Goal: Task Accomplishment & Management: Complete application form

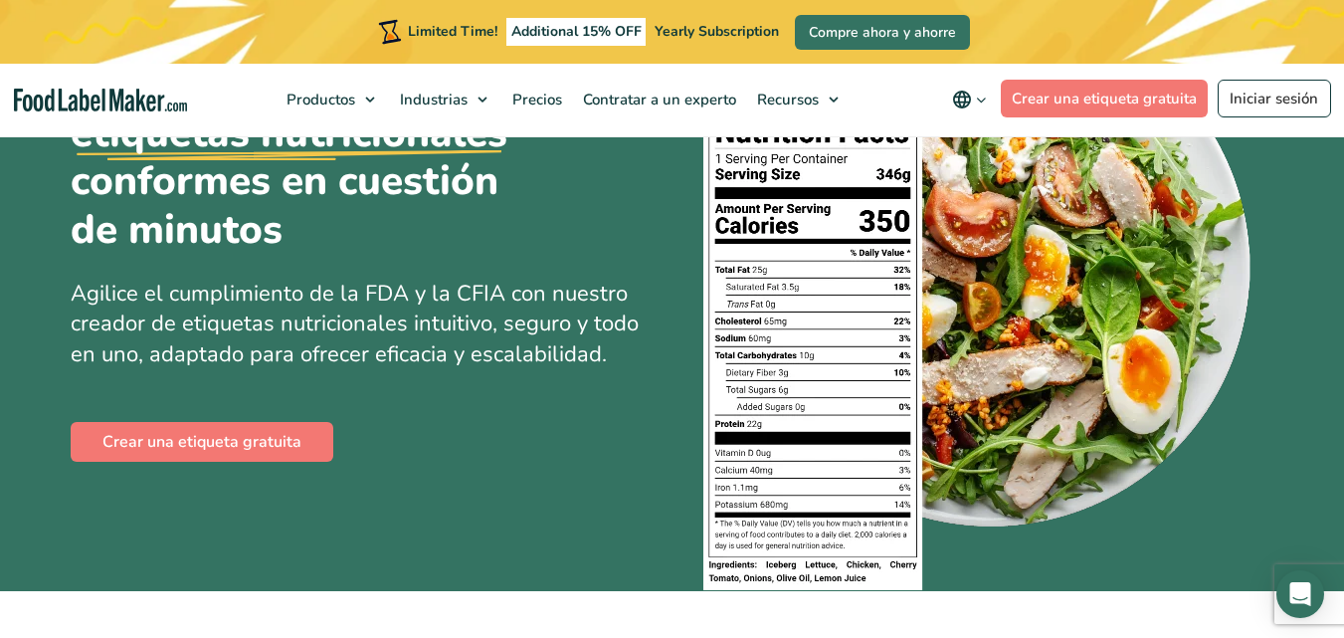
scroll to position [239, 0]
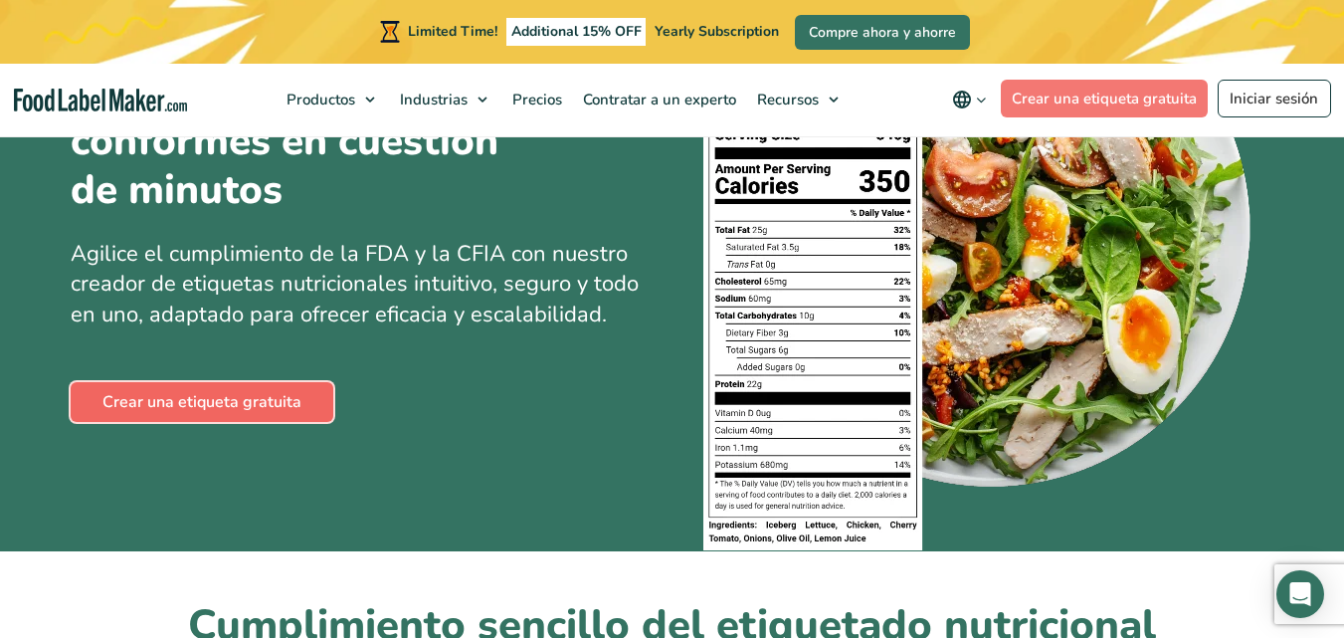
click at [278, 404] on link "Crear una etiqueta gratuita" at bounding box center [202, 402] width 263 height 40
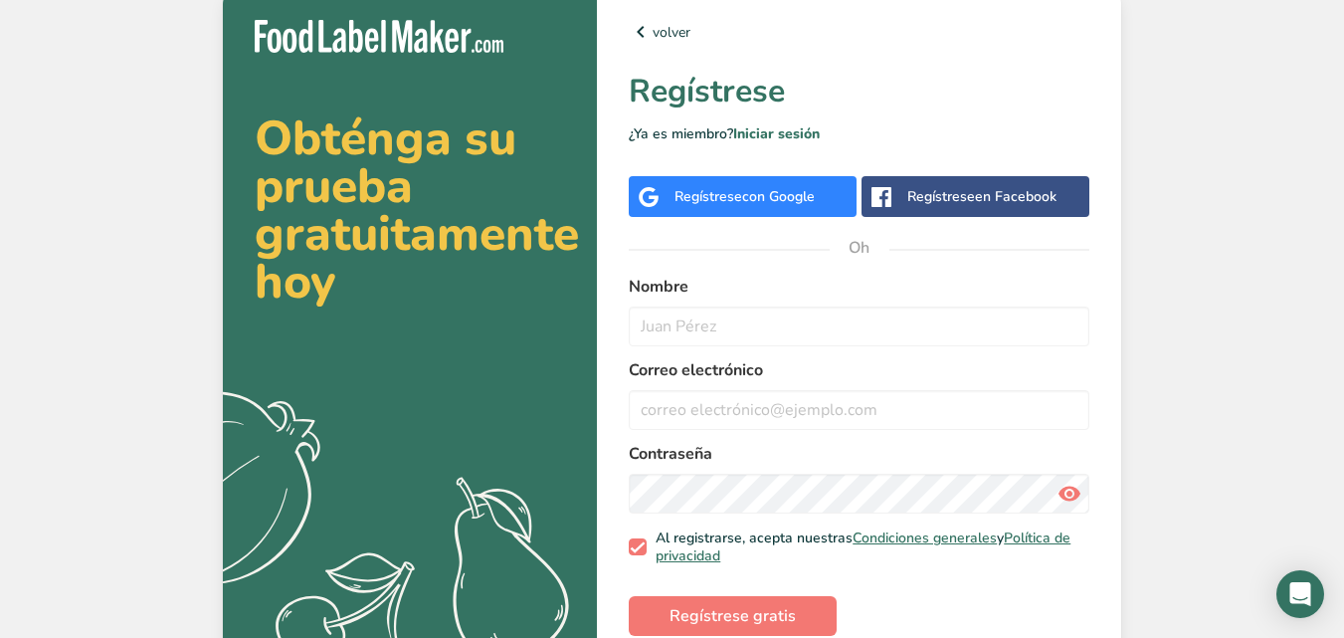
click at [742, 195] on font "Regístrese" at bounding box center [709, 196] width 68 height 19
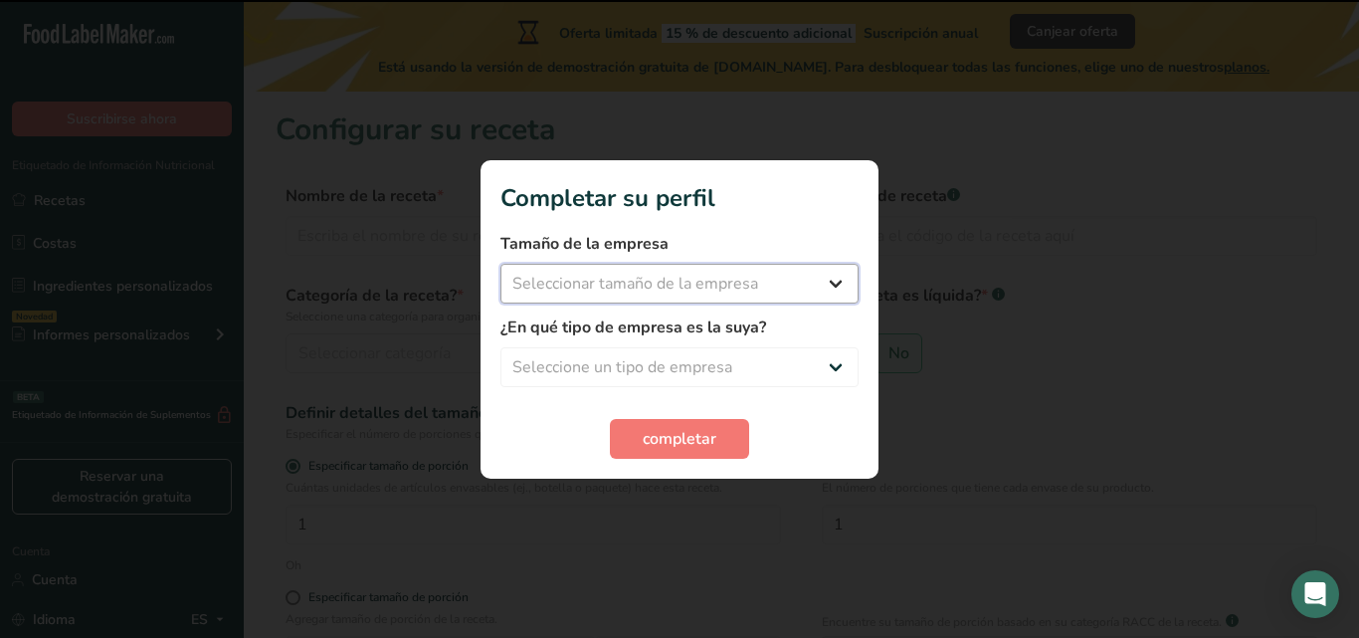
click at [798, 281] on select "Seleccionar tamaño de la empresa Menos de 10 empleados De 10 a 50 empleados De …" at bounding box center [679, 284] width 358 height 40
select select "3"
click at [500, 264] on select "Seleccionar tamaño de la empresa Menos de 10 empleados De 10 a 50 empleados De …" at bounding box center [679, 284] width 358 height 40
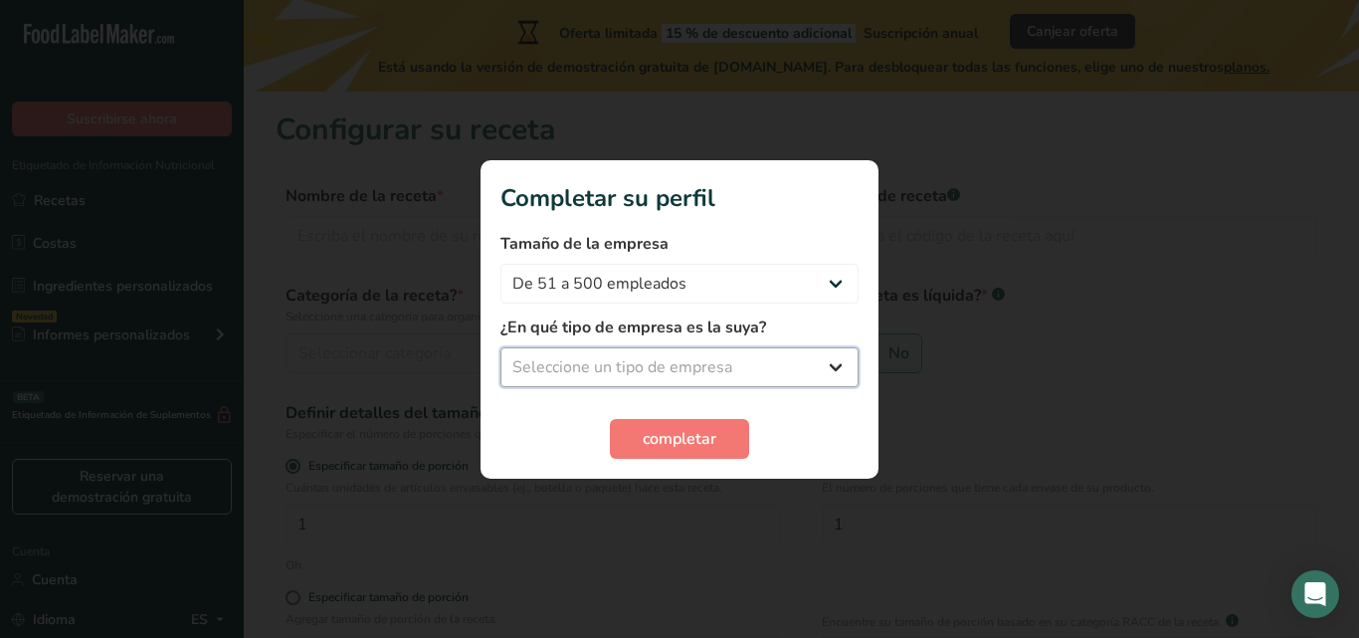
click at [705, 355] on select "Seleccione un tipo de empresa Fabricante de alimentos envasados Restaurante y c…" at bounding box center [679, 367] width 358 height 40
select select "1"
click at [500, 347] on select "Seleccione un tipo de empresa Fabricante de alimentos envasados Restaurante y c…" at bounding box center [679, 367] width 358 height 40
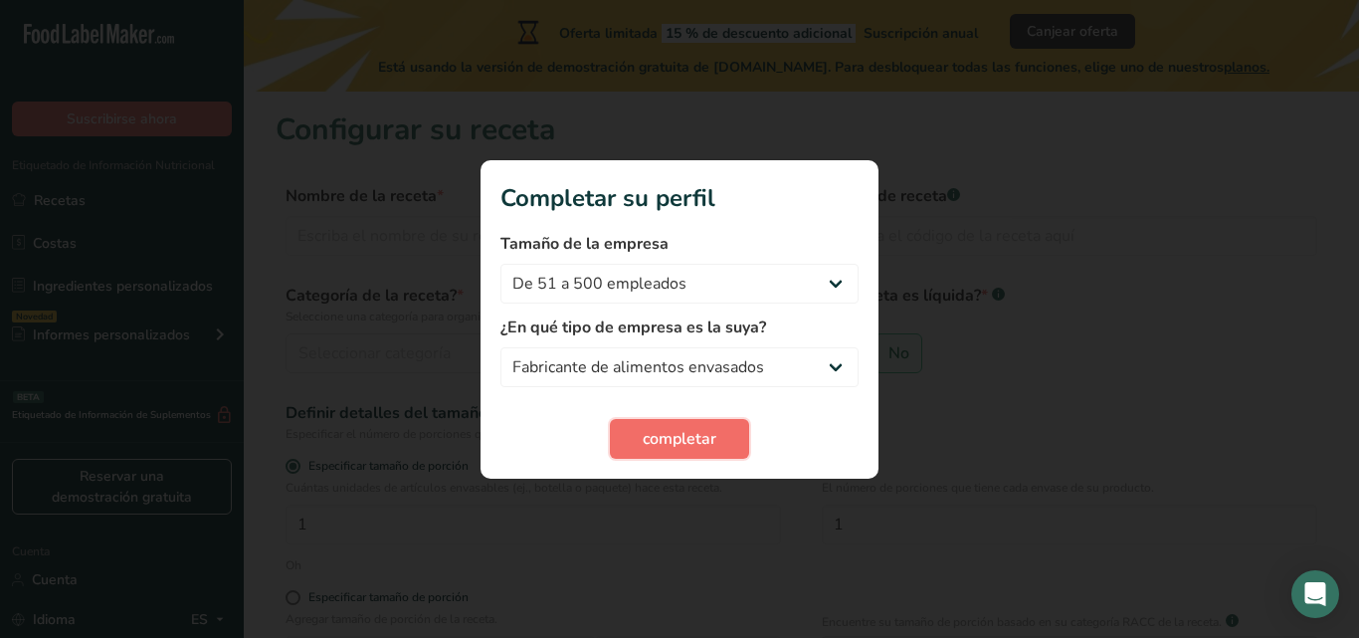
click at [676, 433] on font "completar" at bounding box center [680, 439] width 74 height 22
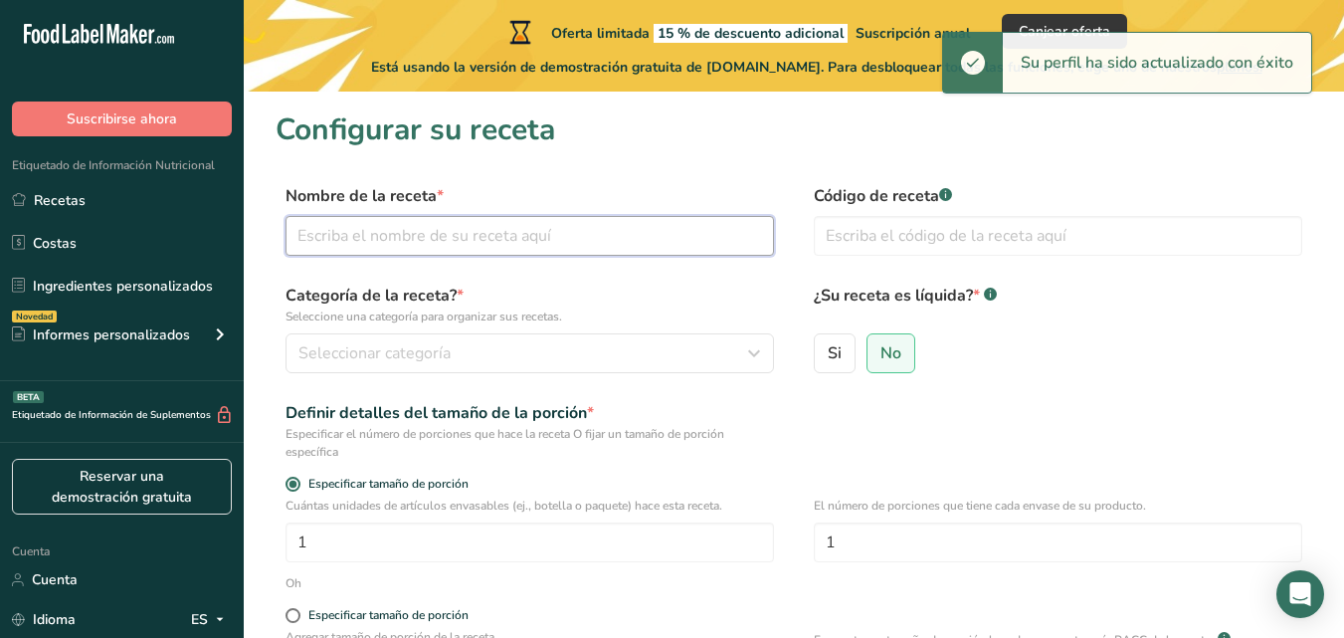
click at [591, 236] on input "text" at bounding box center [530, 236] width 489 height 40
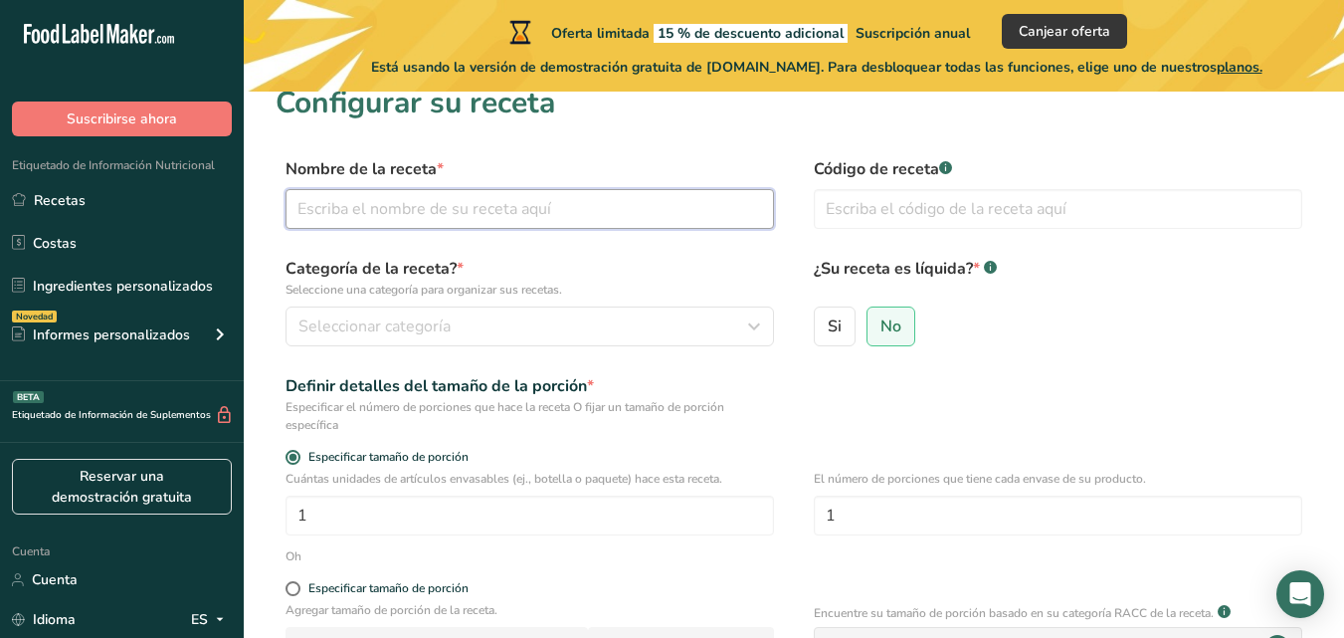
scroll to position [40, 0]
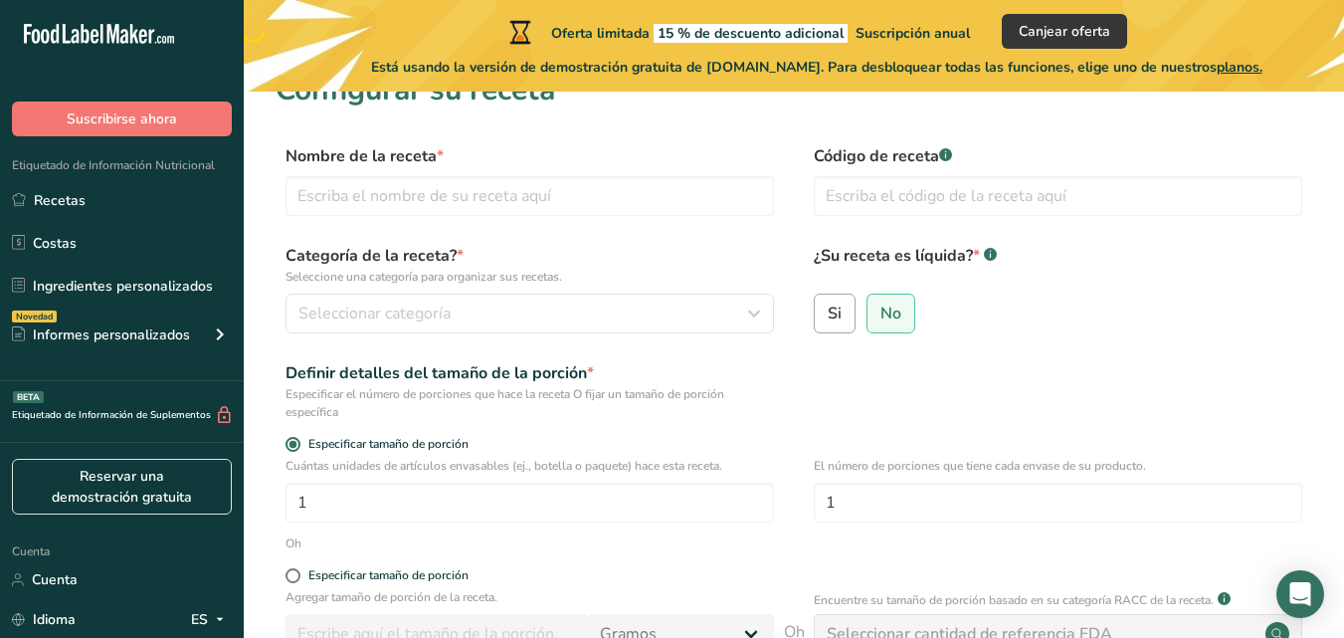
click at [838, 299] on label "Si" at bounding box center [835, 314] width 42 height 40
click at [828, 306] on input "Si" at bounding box center [821, 312] width 13 height 13
radio input "true"
radio input "false"
select select "22"
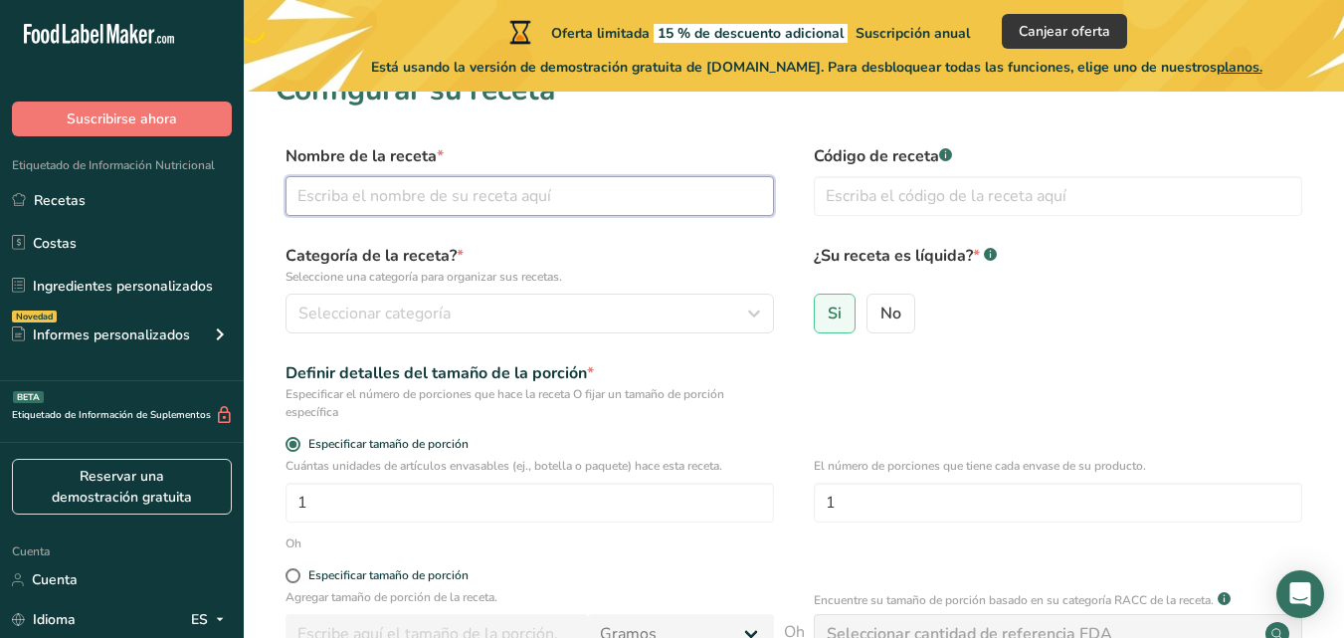
click at [435, 185] on input "text" at bounding box center [530, 196] width 489 height 40
type input "Chamoy Picosito Saludable"
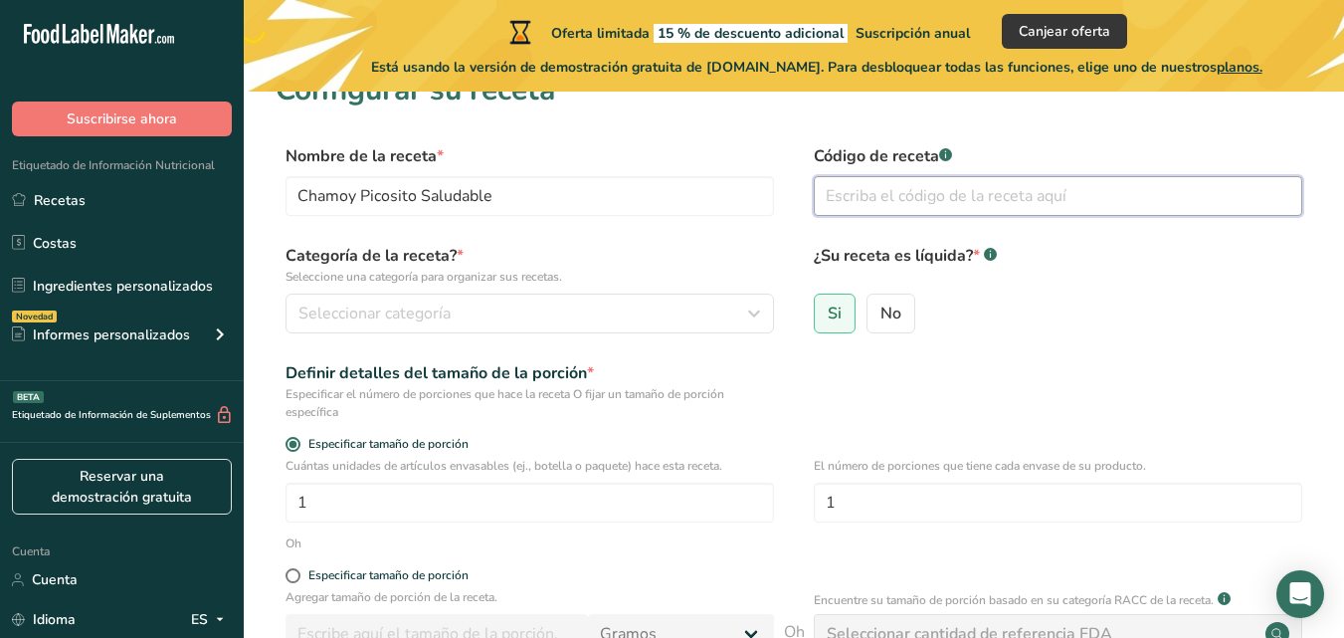
click at [895, 200] on input "text" at bounding box center [1058, 196] width 489 height 40
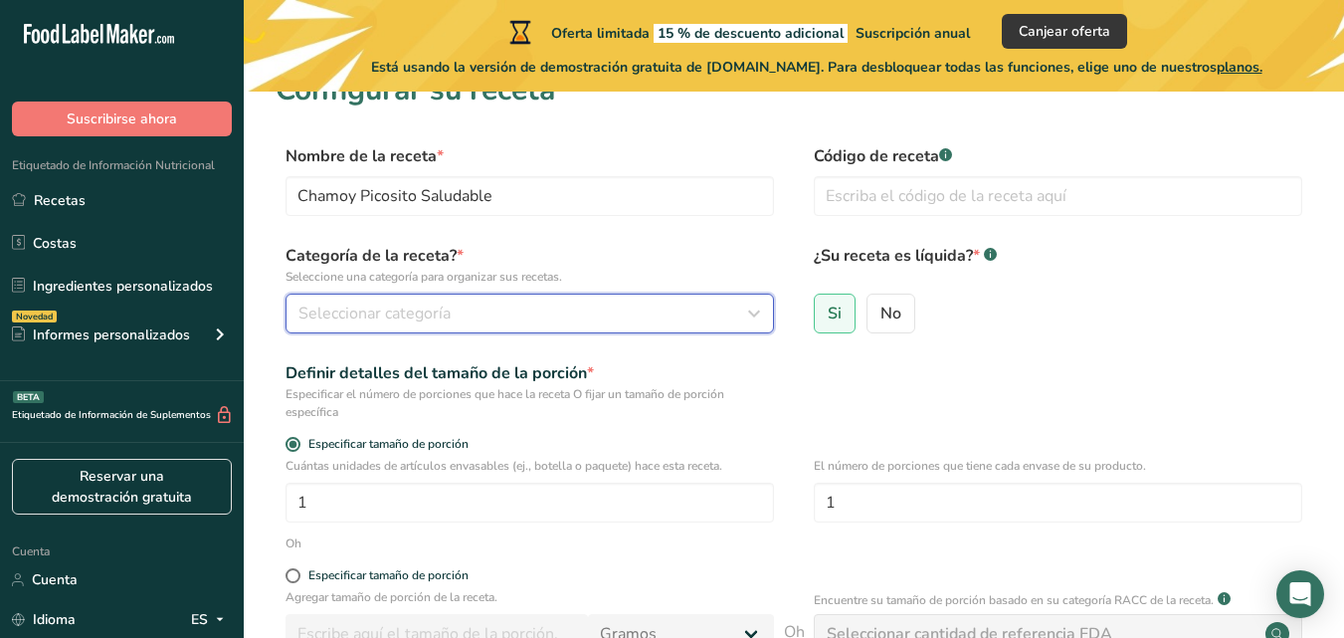
click at [545, 321] on div "Seleccionar categoría" at bounding box center [523, 313] width 451 height 24
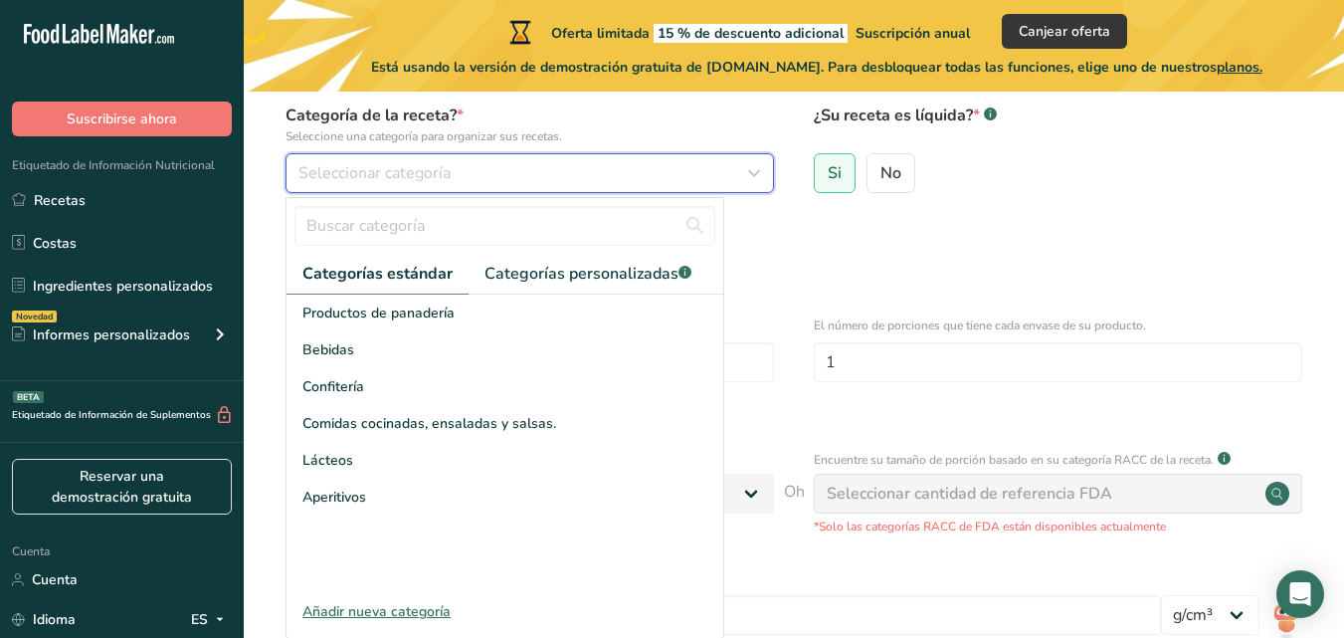
scroll to position [199, 0]
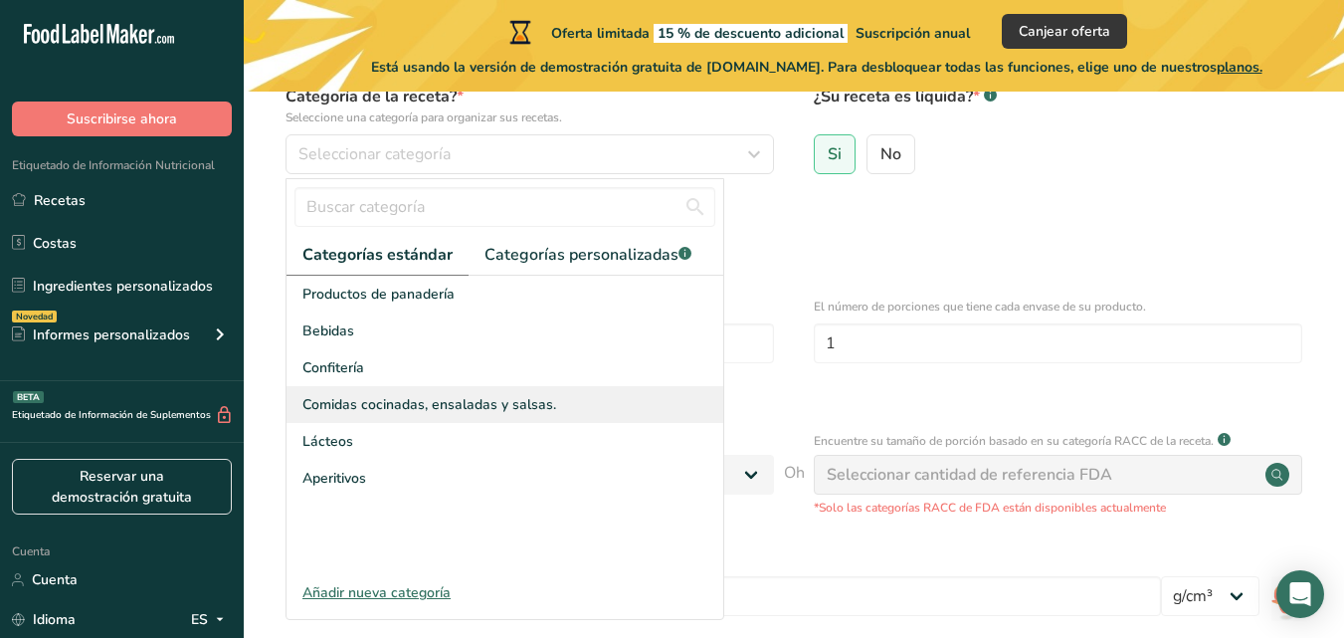
click at [524, 404] on font "Comidas cocinadas, ensaladas y salsas." at bounding box center [429, 404] width 254 height 19
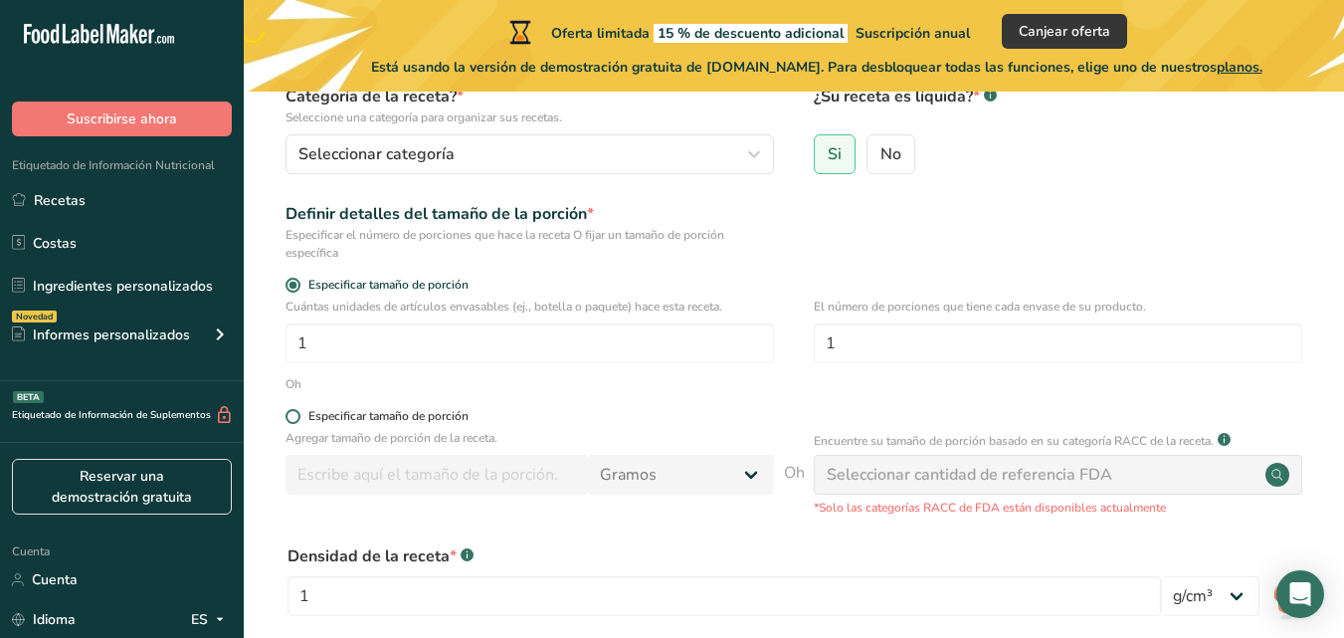
click at [298, 419] on span at bounding box center [293, 416] width 15 height 15
click at [298, 419] on input "Especificar tamaño de porción" at bounding box center [292, 416] width 13 height 13
radio input "true"
radio input "false"
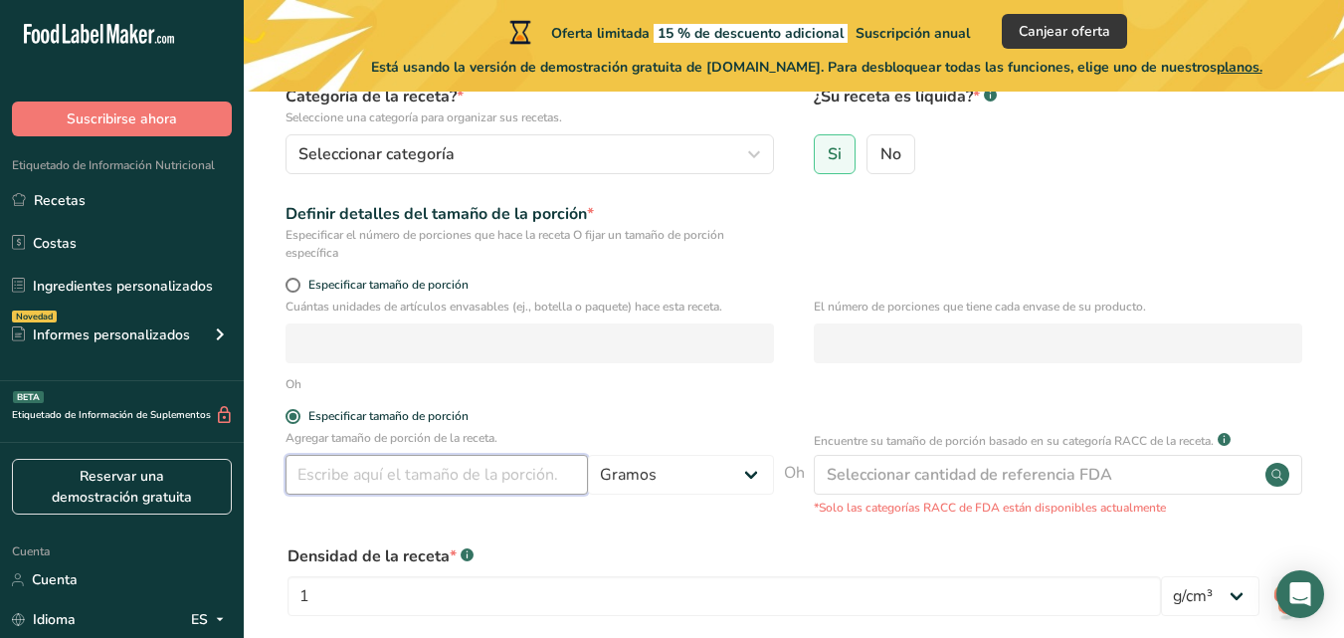
click at [386, 466] on input "number" at bounding box center [437, 475] width 302 height 40
type input "390"
click at [761, 479] on select "Gramos kilogramo mg mcg libras onza [GEOGRAPHIC_DATA] ml onza líquida [GEOGRAPH…" at bounding box center [681, 475] width 186 height 40
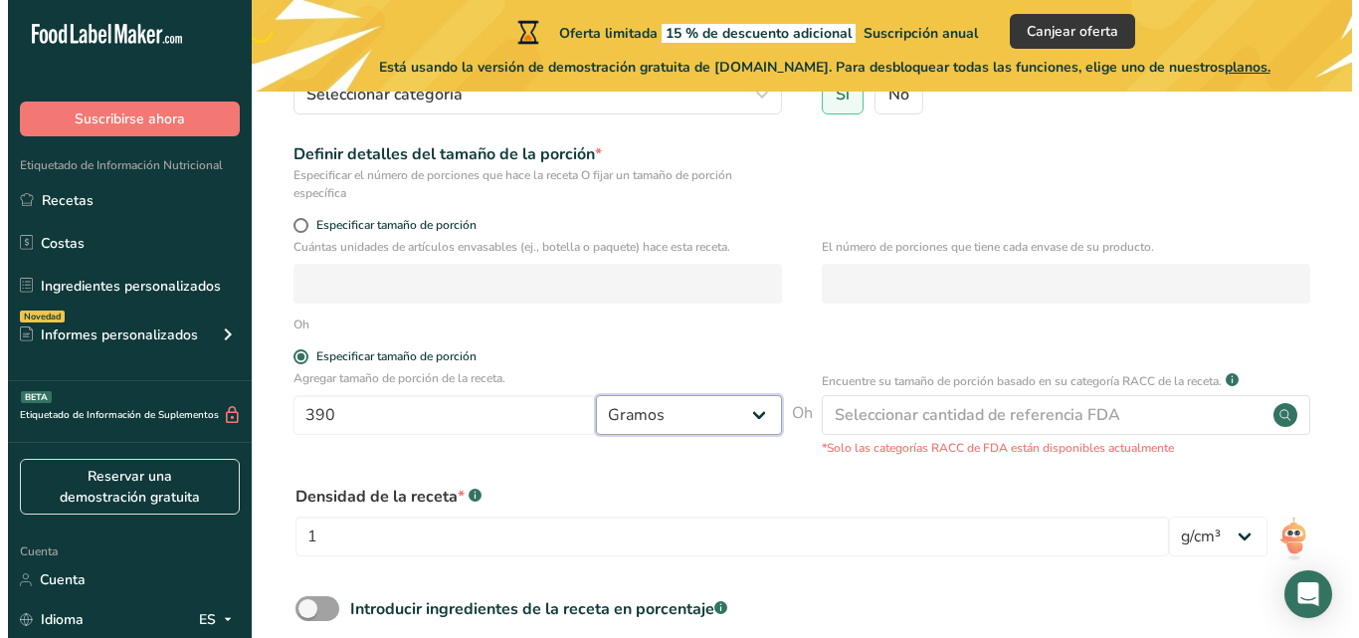
scroll to position [279, 0]
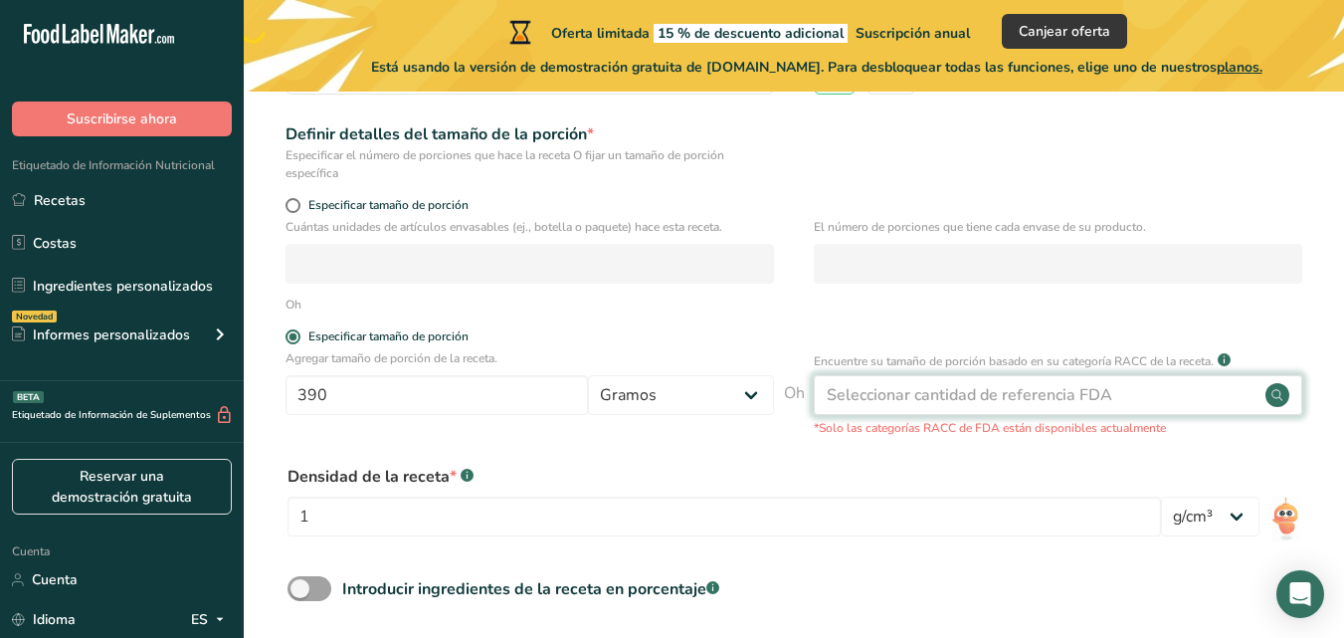
click at [1210, 405] on div "Seleccionar cantidad de referencia FDA" at bounding box center [1058, 395] width 489 height 40
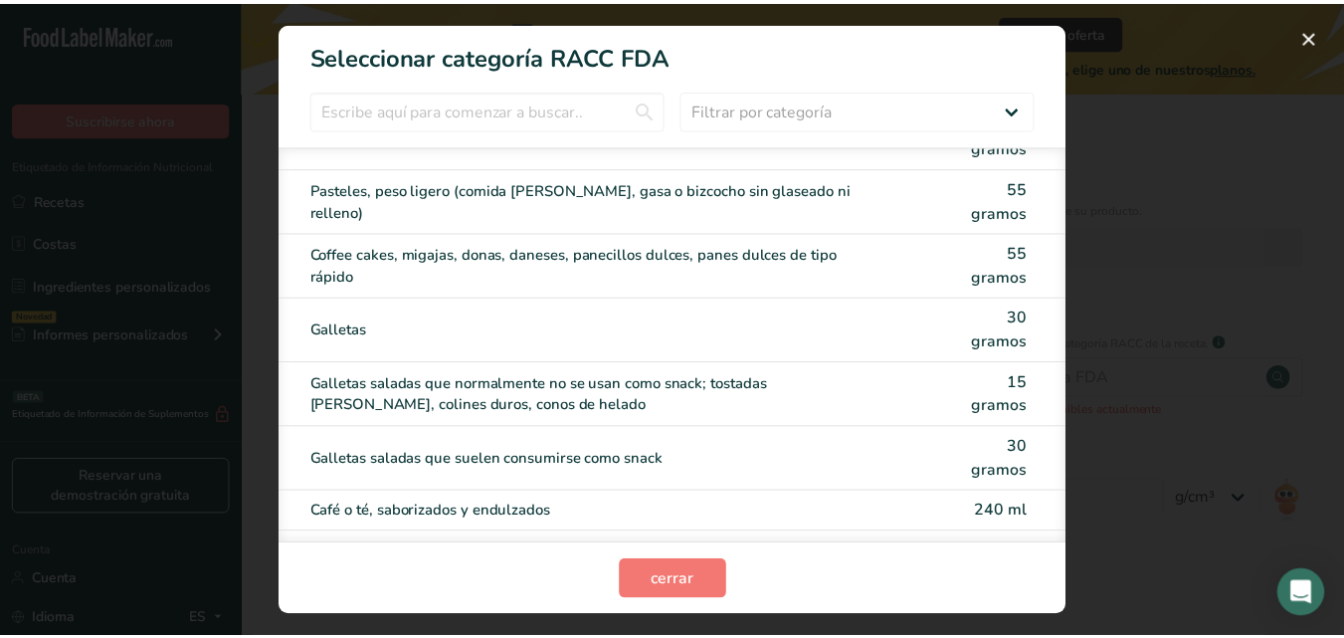
scroll to position [0, 0]
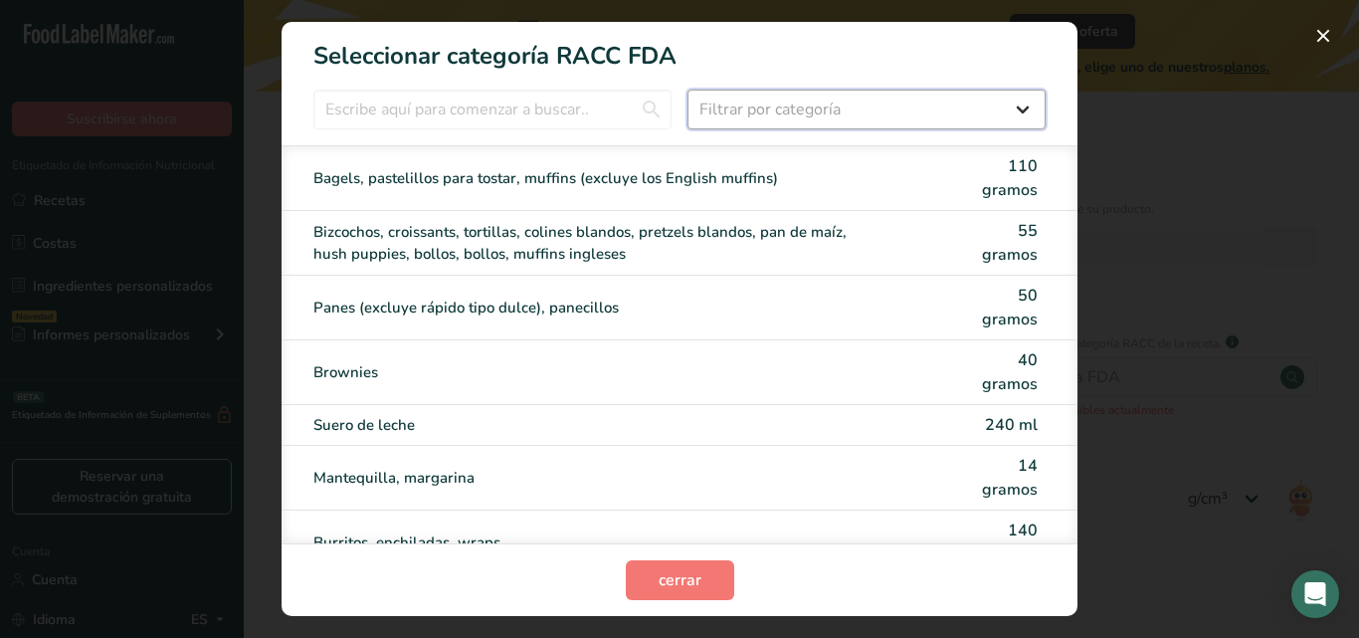
click at [987, 108] on select "Filtrar por categoría Todos Productos de panadería Bebidas Cereales y otros pro…" at bounding box center [867, 110] width 358 height 40
select select "22"
click at [688, 90] on select "Filtrar por categoría Todos Productos de panadería Bebidas Cereales y otros pro…" at bounding box center [867, 110] width 358 height 40
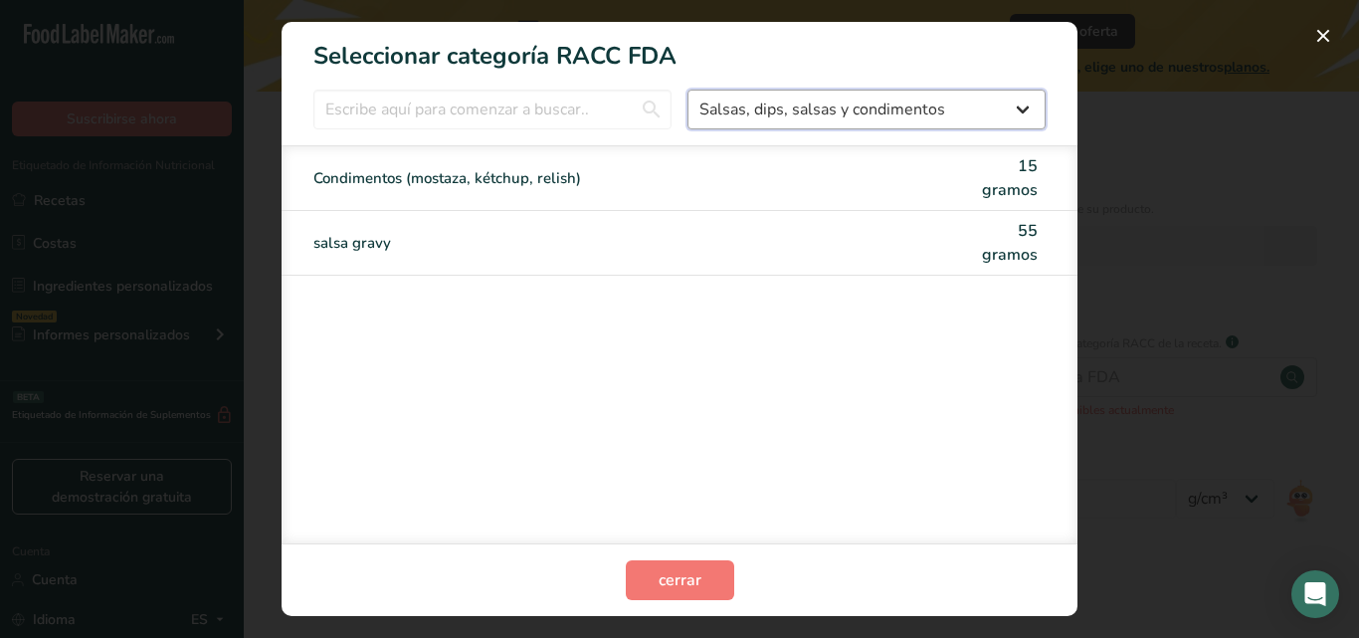
click at [867, 112] on select "Todos Productos de panadería Bebidas Cereales y otros productos de granos Produ…" at bounding box center [867, 110] width 358 height 40
click at [442, 370] on div "Condimentos (mostaza, kétchup, relish) 15 gramos salsa gravy 55 gramos" at bounding box center [680, 344] width 796 height 398
click at [511, 227] on div "salsa gravy 55 gramos" at bounding box center [680, 243] width 796 height 65
type input "55"
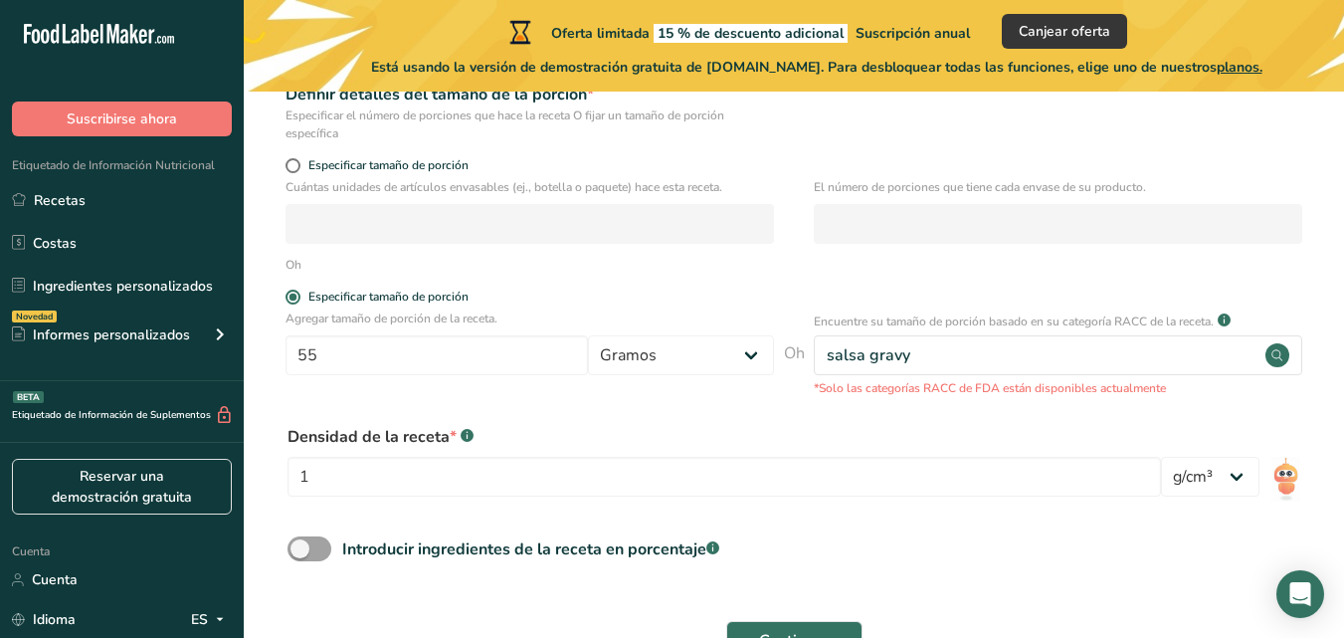
scroll to position [358, 0]
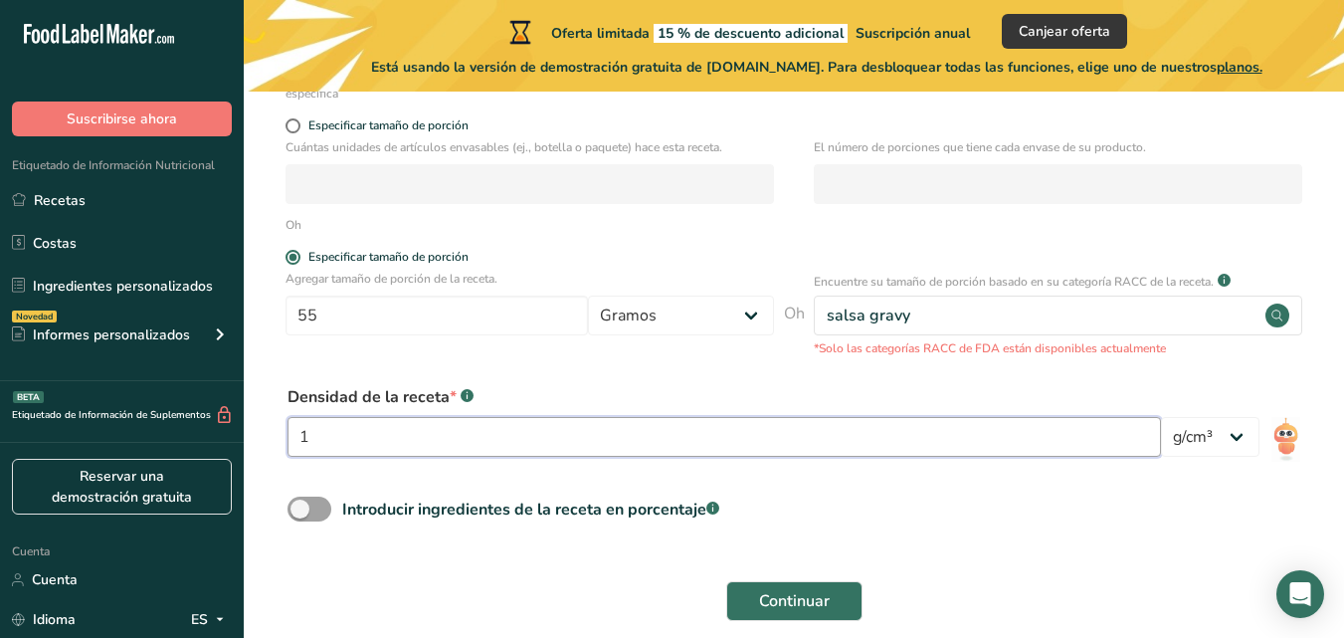
click at [648, 425] on input "1" at bounding box center [725, 437] width 874 height 40
click at [1229, 430] on select "lb/pie³ g/cm³" at bounding box center [1210, 437] width 99 height 40
click at [308, 510] on span at bounding box center [310, 508] width 44 height 25
click at [300, 510] on input "Introducir ingredientes de la receta en porcentaje .a-a{fill:#347362;}.b-a{fill…" at bounding box center [294, 508] width 13 height 13
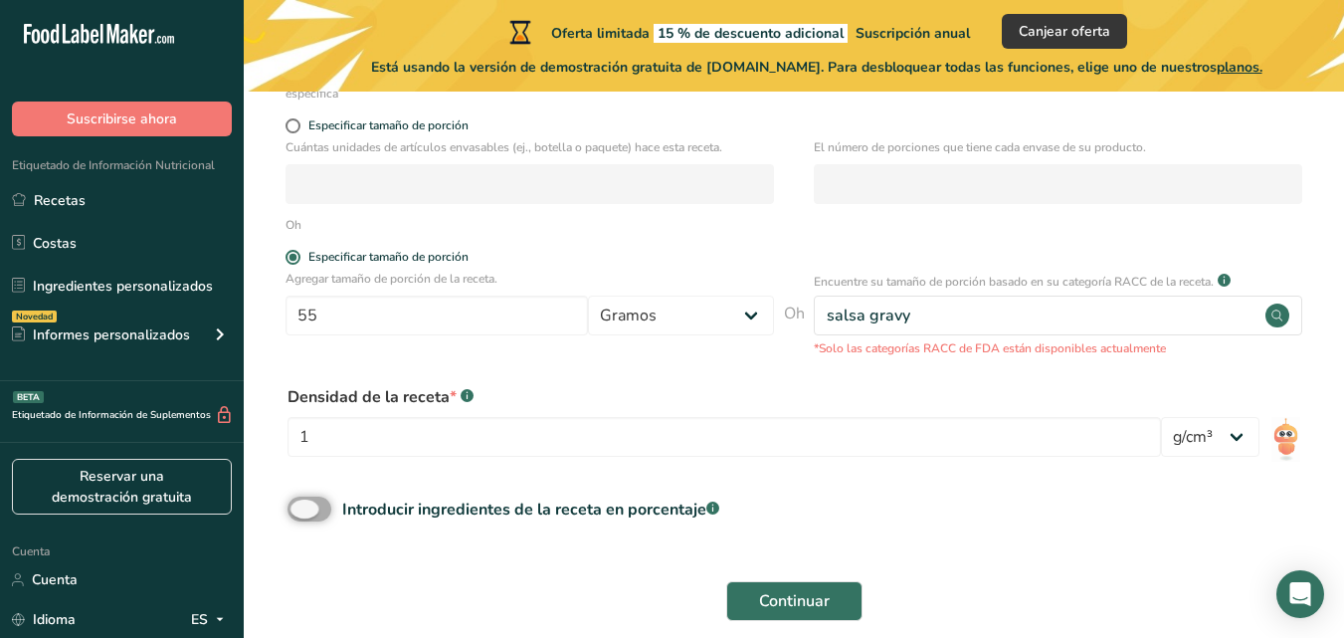
checkbox input "true"
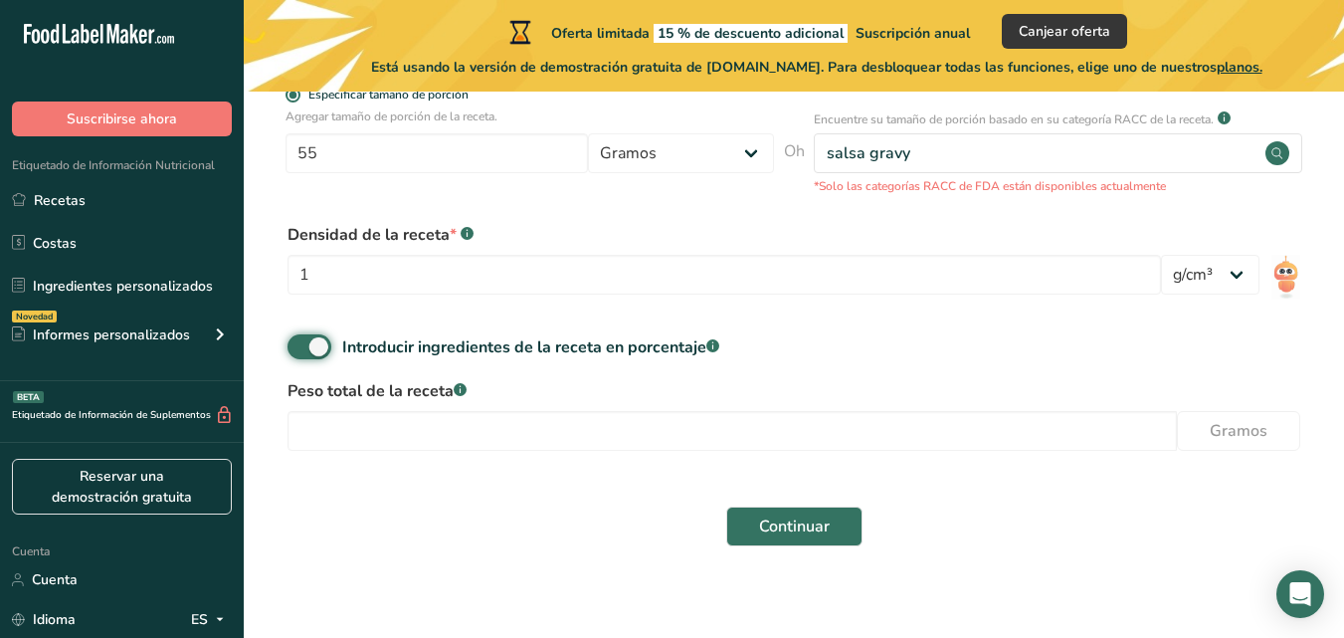
scroll to position [536, 0]
